Goal: Task Accomplishment & Management: Complete application form

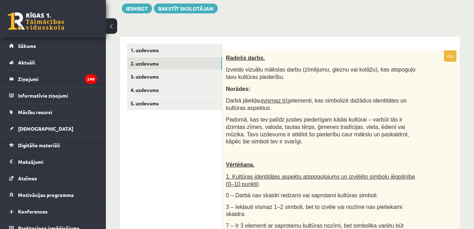
scroll to position [94, 0]
click at [147, 79] on link "3. uzdevums" at bounding box center [174, 76] width 95 height 13
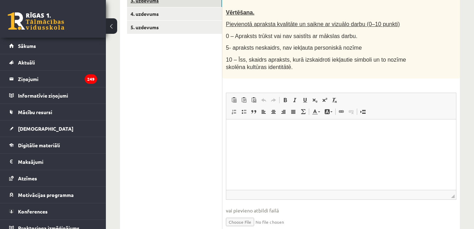
scroll to position [172, 0]
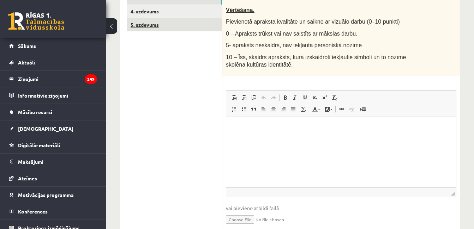
click at [153, 29] on link "5. uzdevums" at bounding box center [174, 24] width 95 height 13
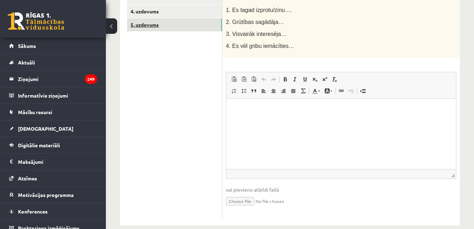
scroll to position [0, 0]
click at [150, 13] on link "4. uzdevums" at bounding box center [174, 11] width 95 height 13
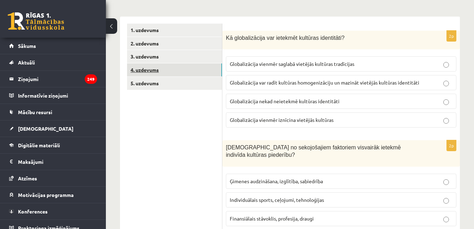
scroll to position [112, 0]
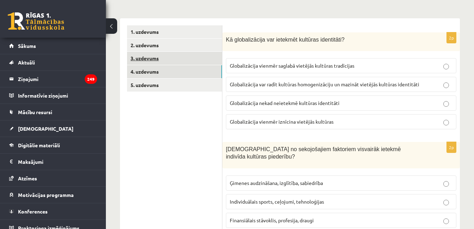
click at [147, 59] on link "3. uzdevums" at bounding box center [174, 58] width 95 height 13
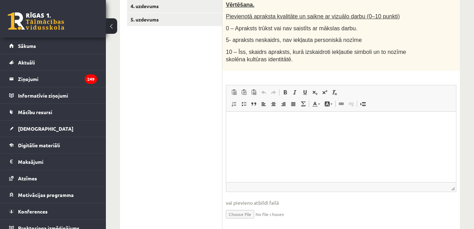
scroll to position [180, 0]
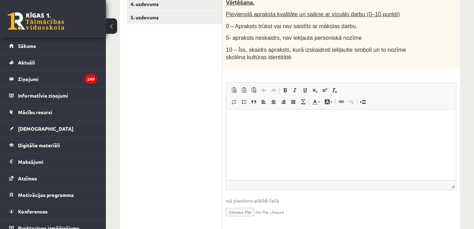
click at [388, 131] on html at bounding box center [341, 121] width 230 height 22
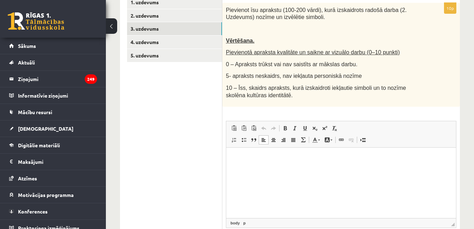
scroll to position [88, 0]
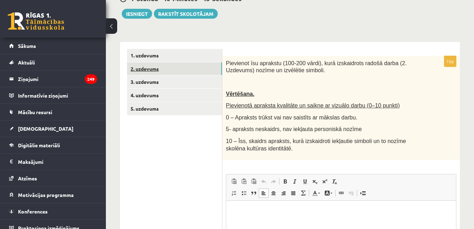
click at [197, 69] on link "2. uzdevums" at bounding box center [174, 68] width 95 height 13
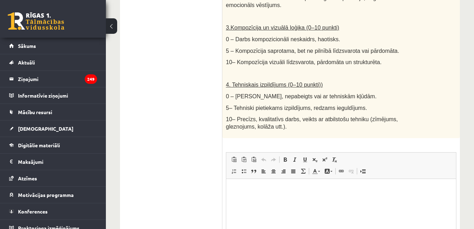
scroll to position [475, 0]
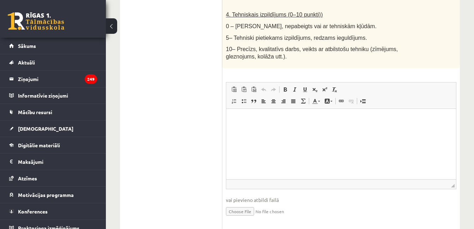
click at [243, 204] on input "file" at bounding box center [341, 211] width 230 height 14
type input "**********"
click at [247, 218] on link "Iesniegtā atbilde" at bounding box center [245, 221] width 38 height 7
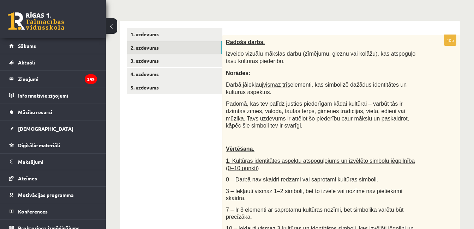
scroll to position [0, 0]
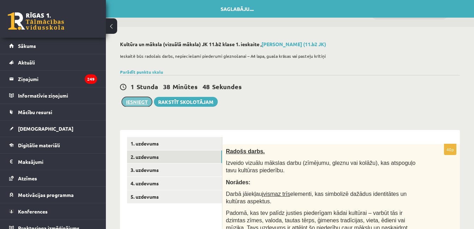
click at [141, 103] on button "Iesniegt" at bounding box center [137, 102] width 30 height 10
